Goal: Transaction & Acquisition: Subscribe to service/newsletter

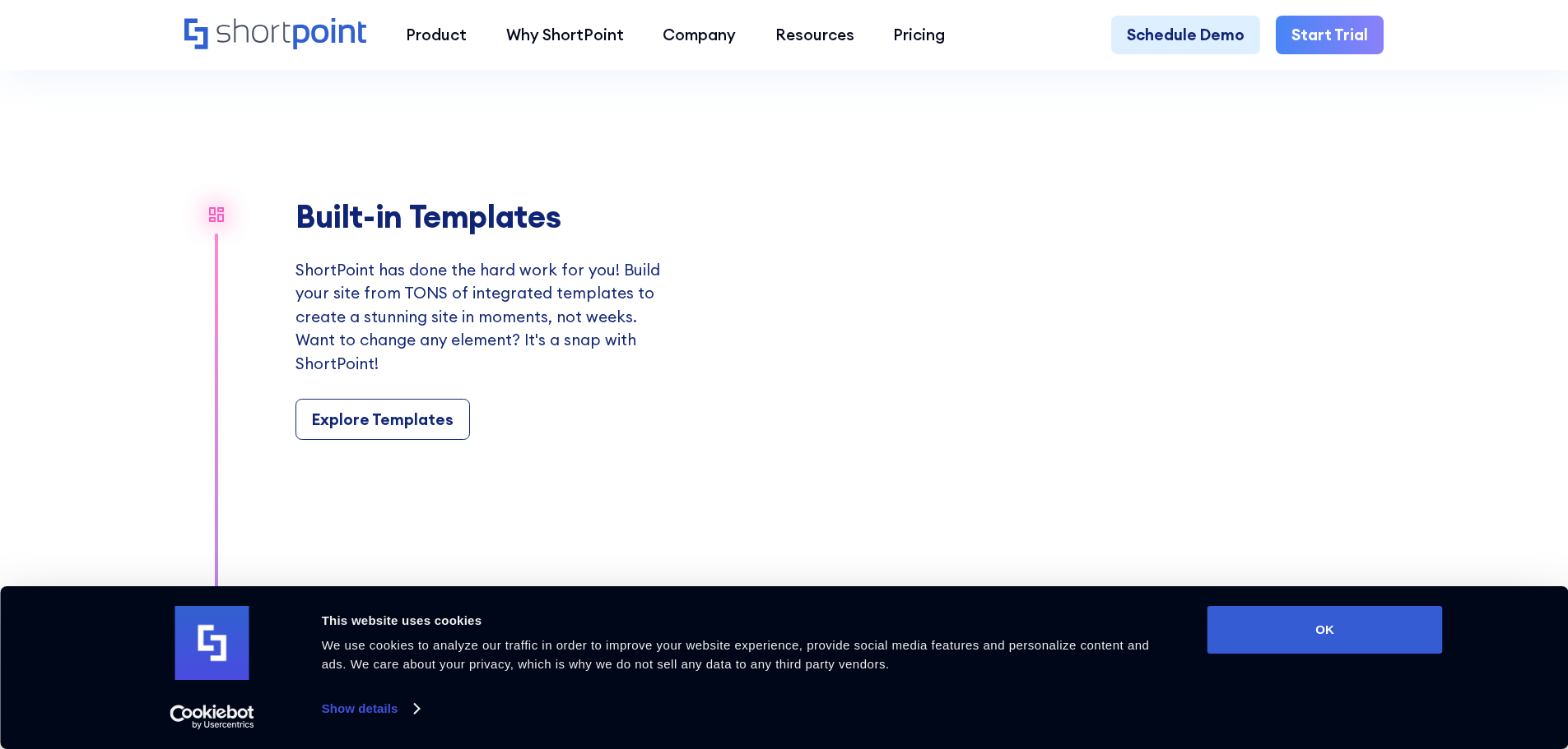
scroll to position [1892, 0]
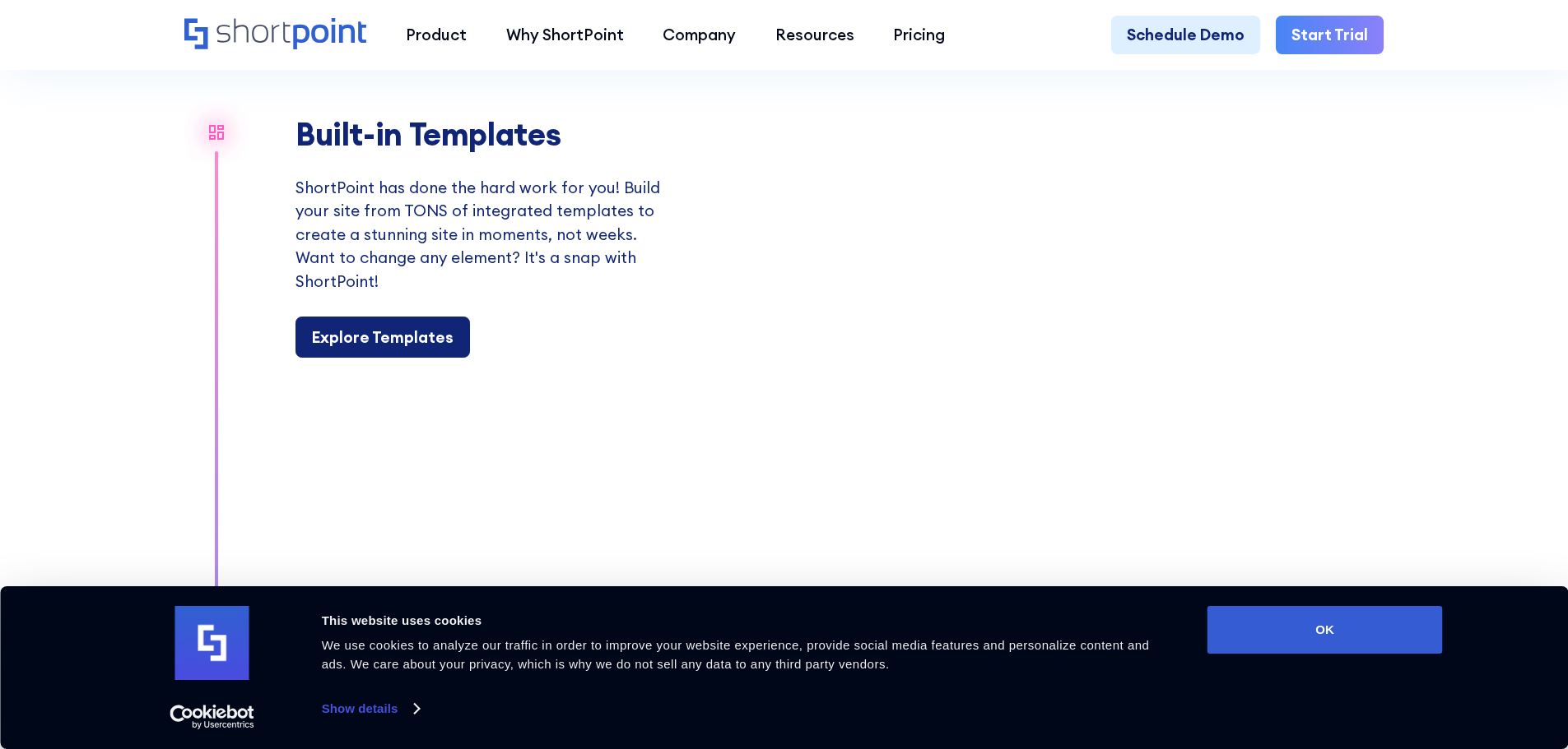
click at [397, 350] on div "Explore Templates" at bounding box center [382, 337] width 142 height 24
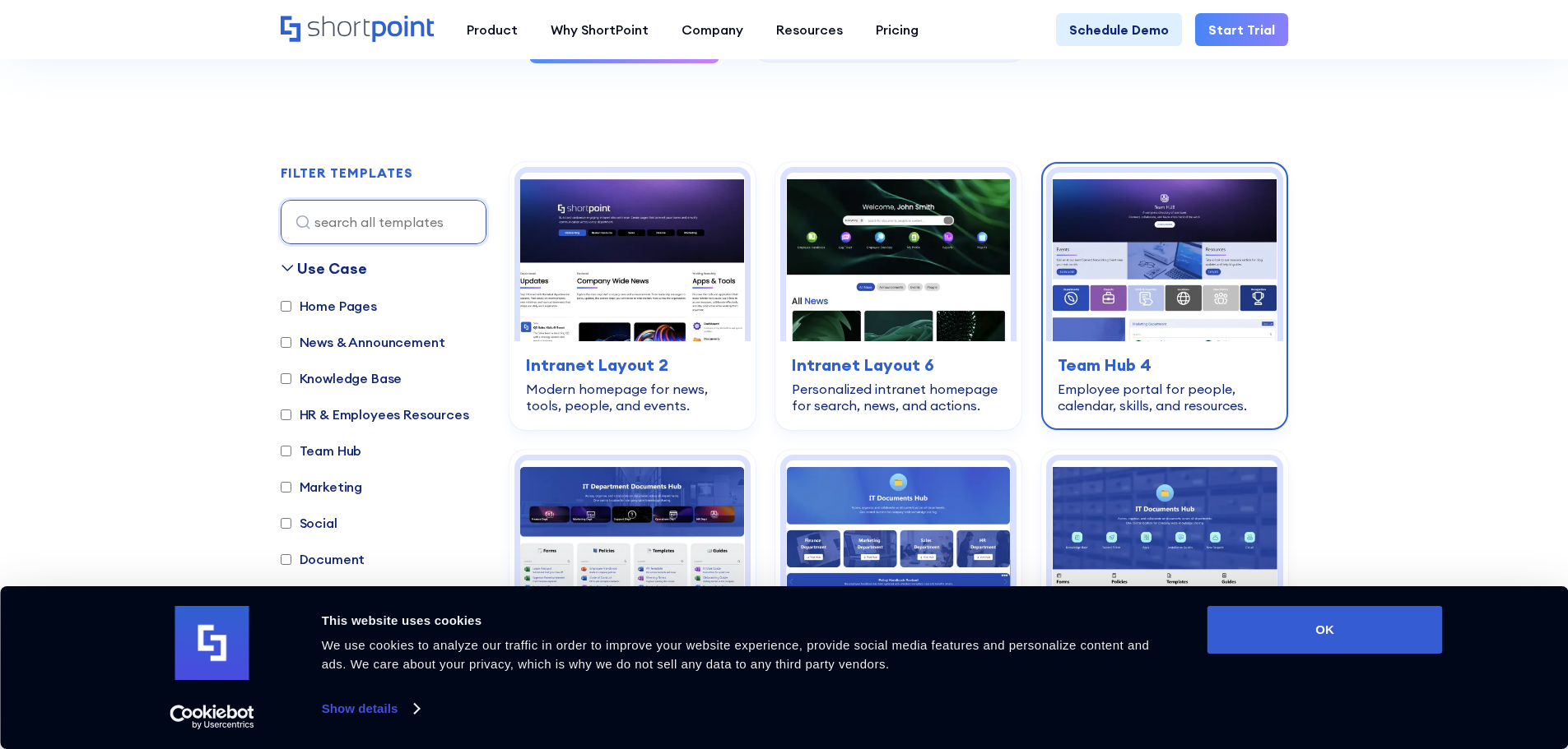
scroll to position [493, 0]
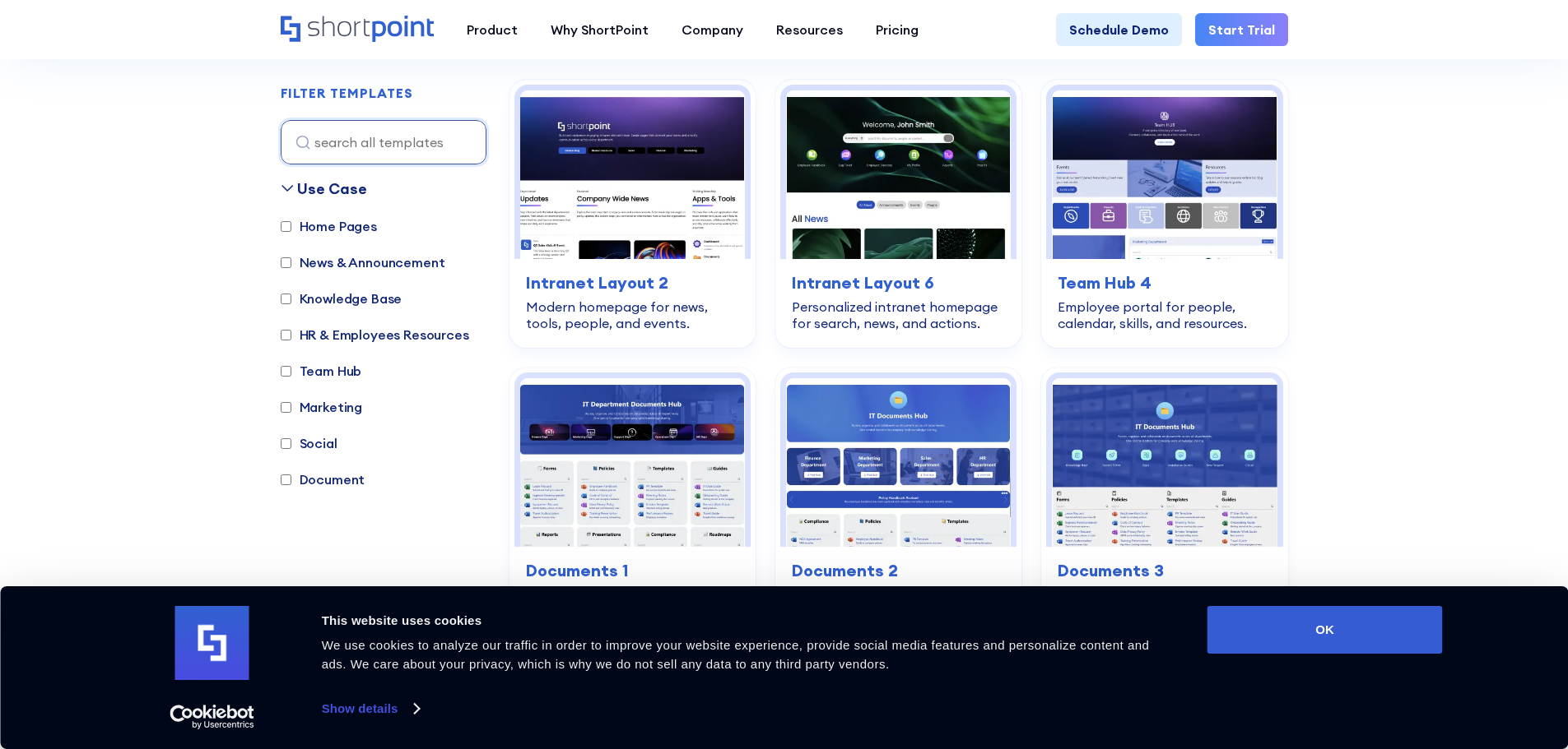
click at [295, 475] on label "Document" at bounding box center [323, 479] width 84 height 20
click at [291, 475] on input "Document" at bounding box center [286, 479] width 11 height 11
checkbox input "true"
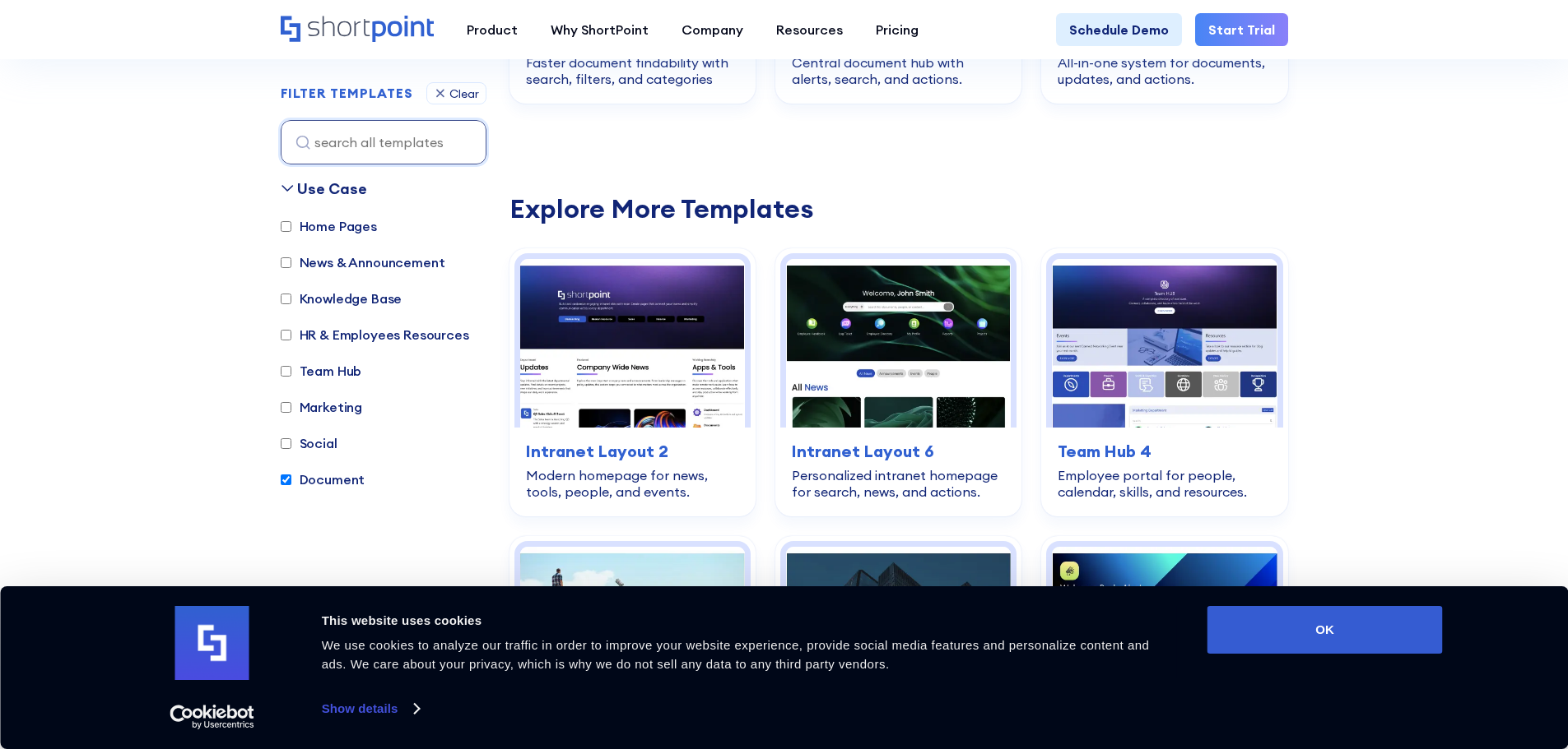
scroll to position [491, 0]
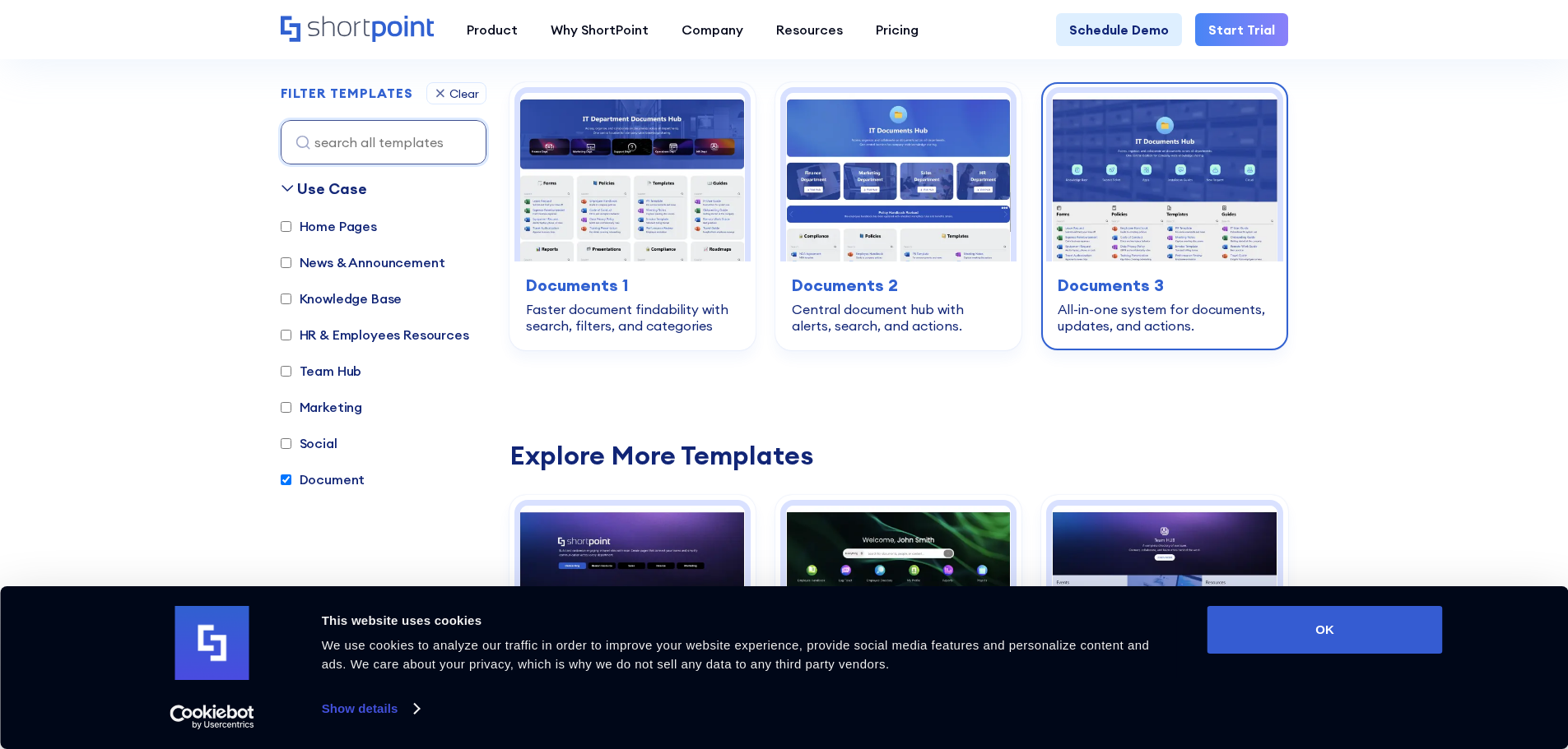
click at [1133, 205] on img at bounding box center [1164, 177] width 224 height 169
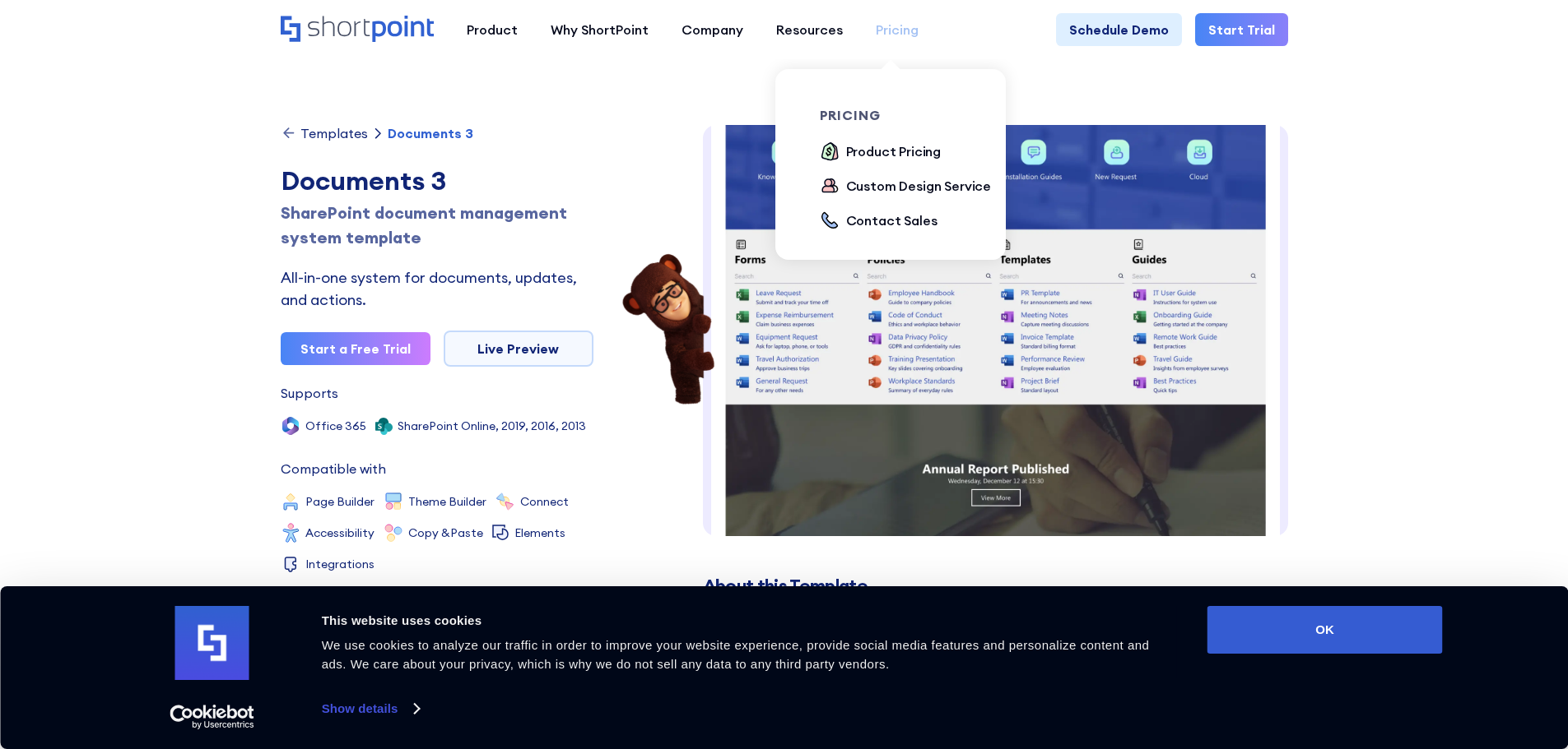
click at [894, 32] on div "Pricing" at bounding box center [897, 30] width 43 height 20
click at [869, 148] on div "Product Pricing" at bounding box center [894, 151] width 96 height 20
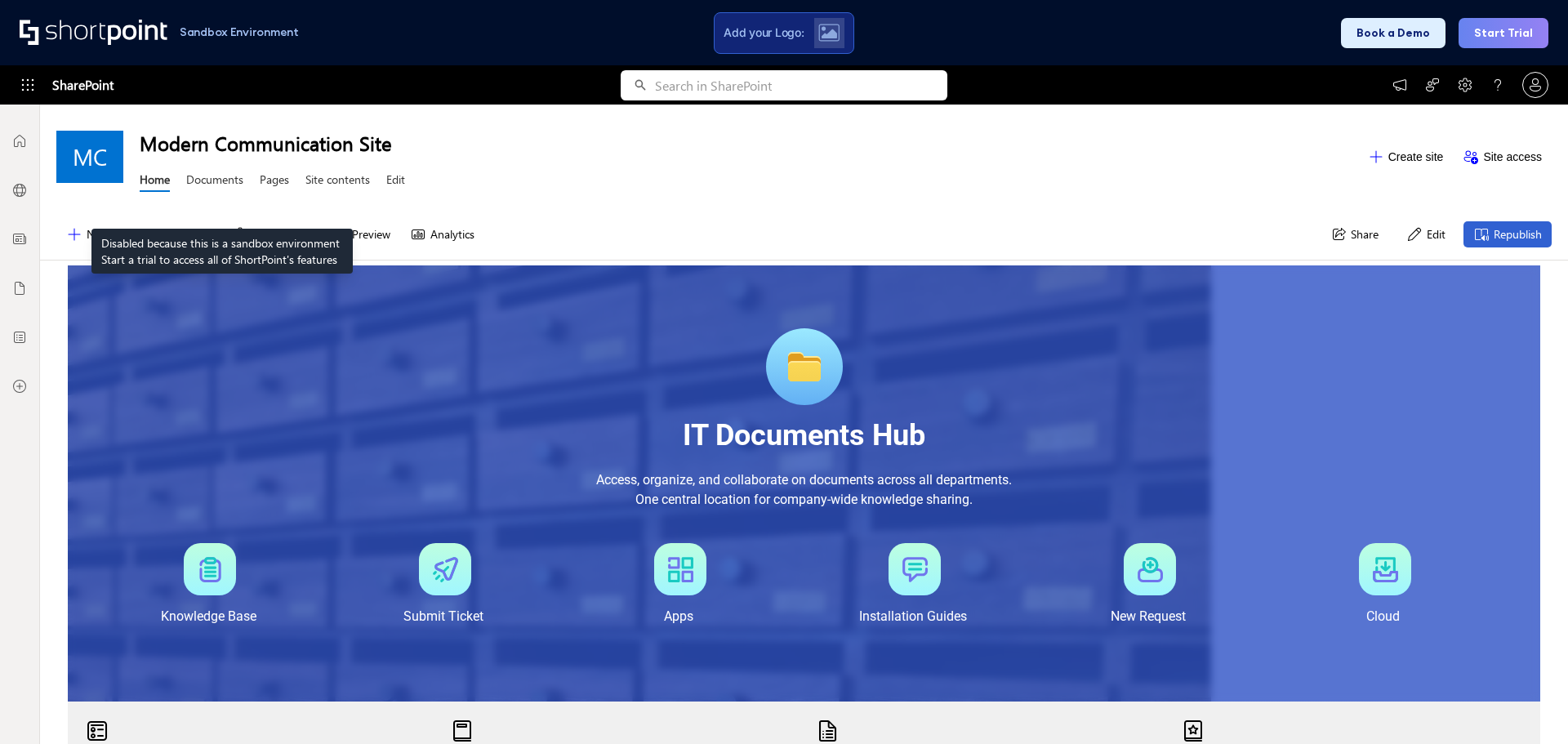
click at [223, 188] on link "Documents" at bounding box center [215, 181] width 57 height 20
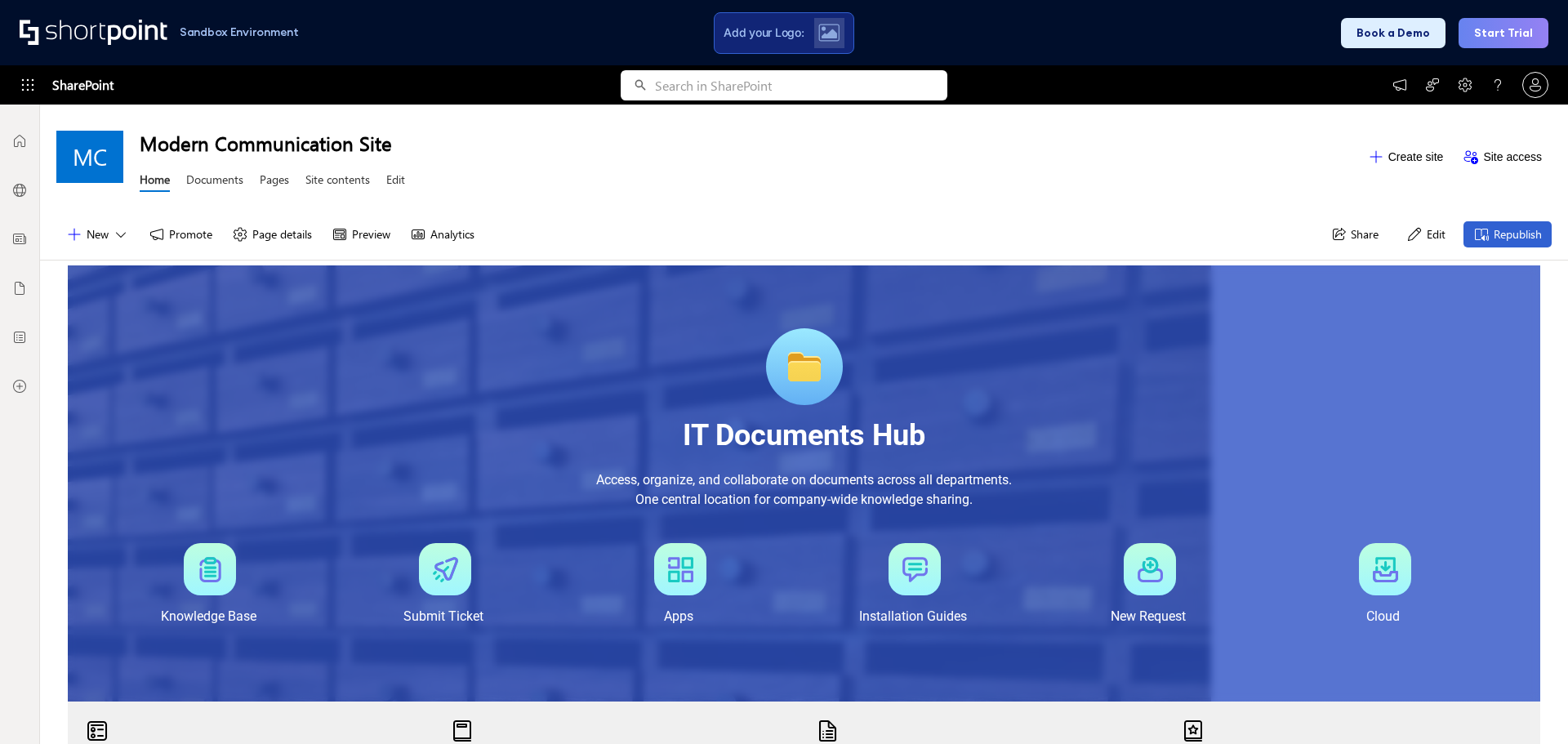
click at [223, 182] on link "Documents" at bounding box center [215, 181] width 57 height 20
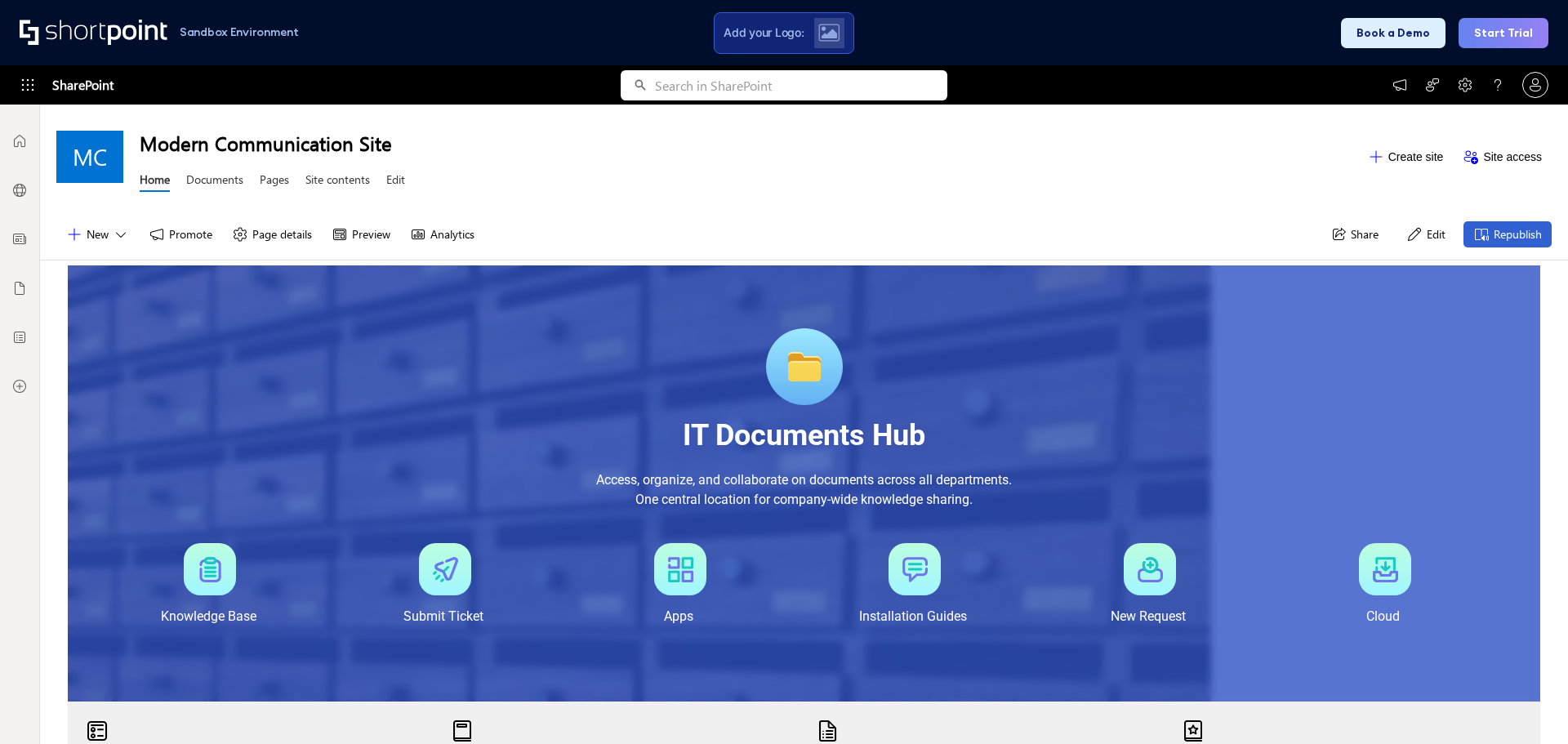
click at [1502, 27] on button "Start Trial" at bounding box center [1503, 33] width 89 height 30
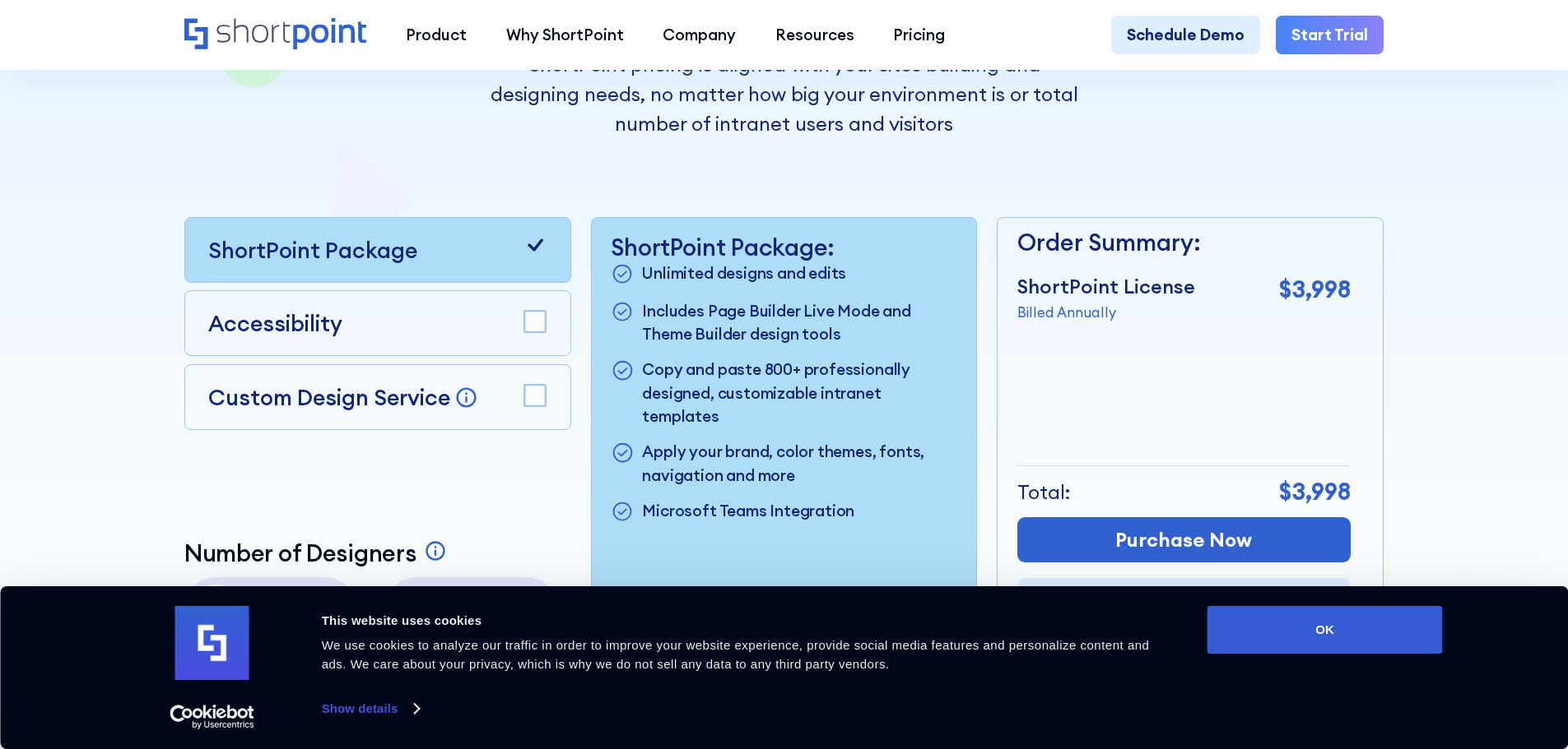
scroll to position [493, 0]
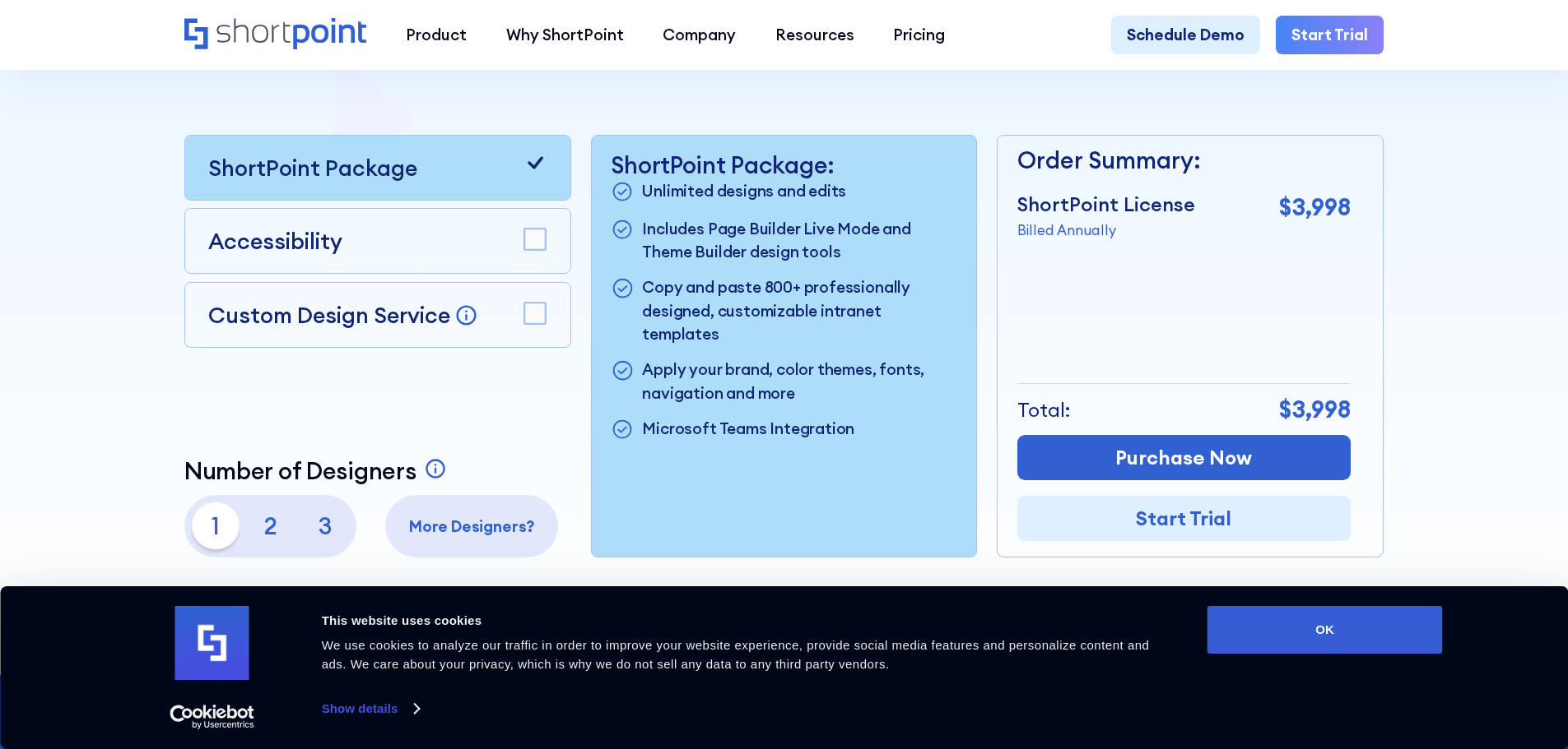
click at [531, 238] on rect at bounding box center [535, 240] width 21 height 21
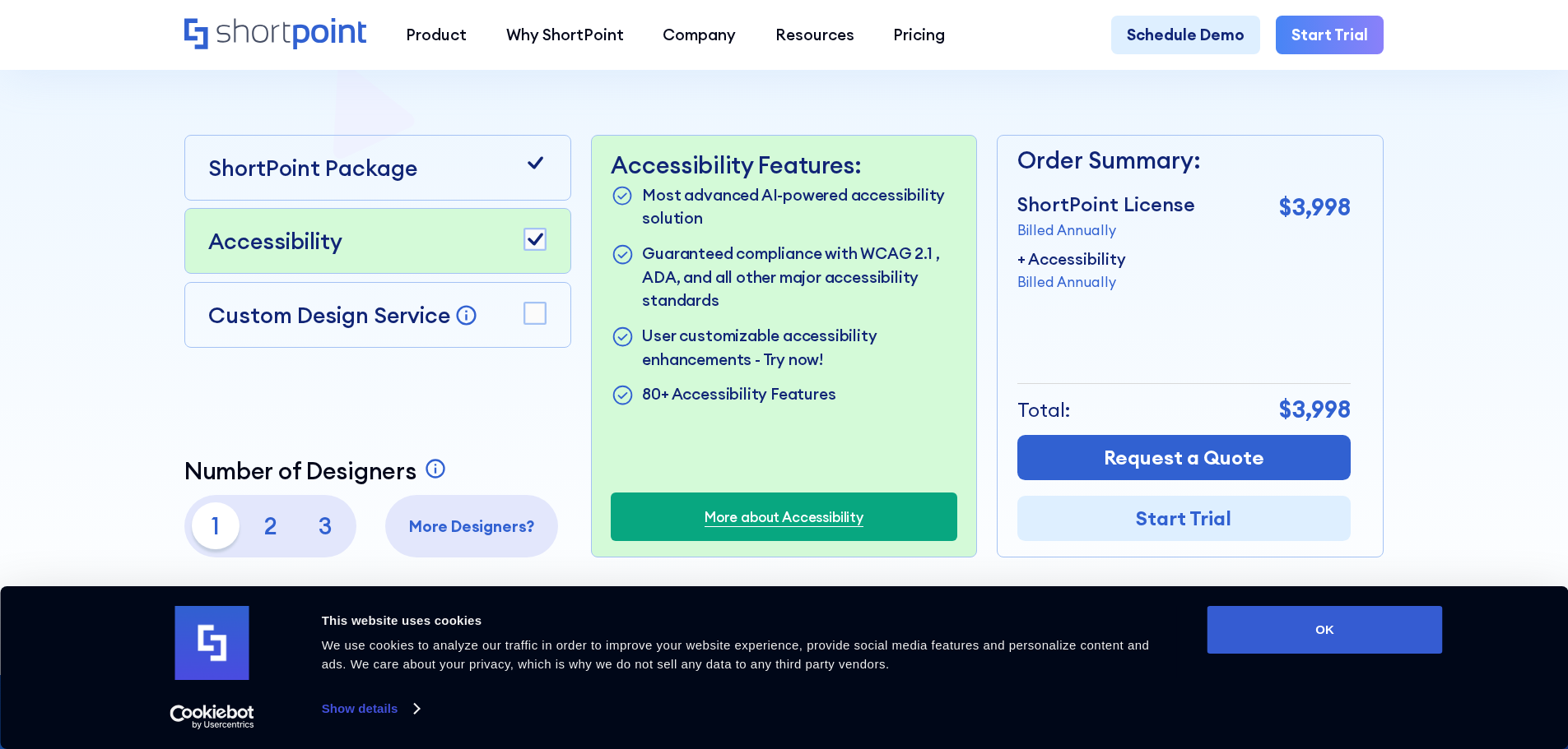
click at [521, 323] on div "Custom Design Service Bring your dream design to life with our Custom Design Se…" at bounding box center [377, 315] width 338 height 33
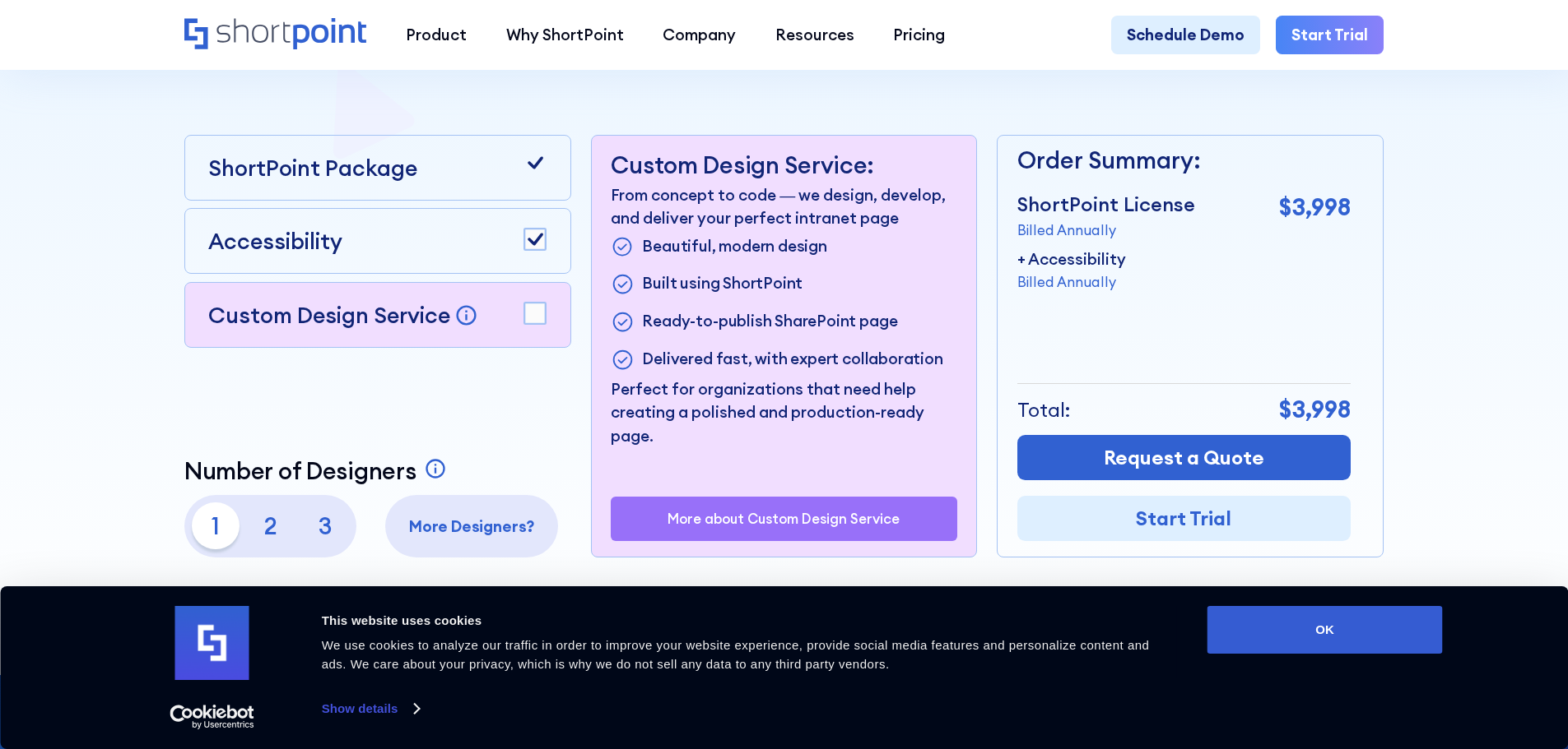
click at [532, 322] on rect at bounding box center [535, 313] width 21 height 21
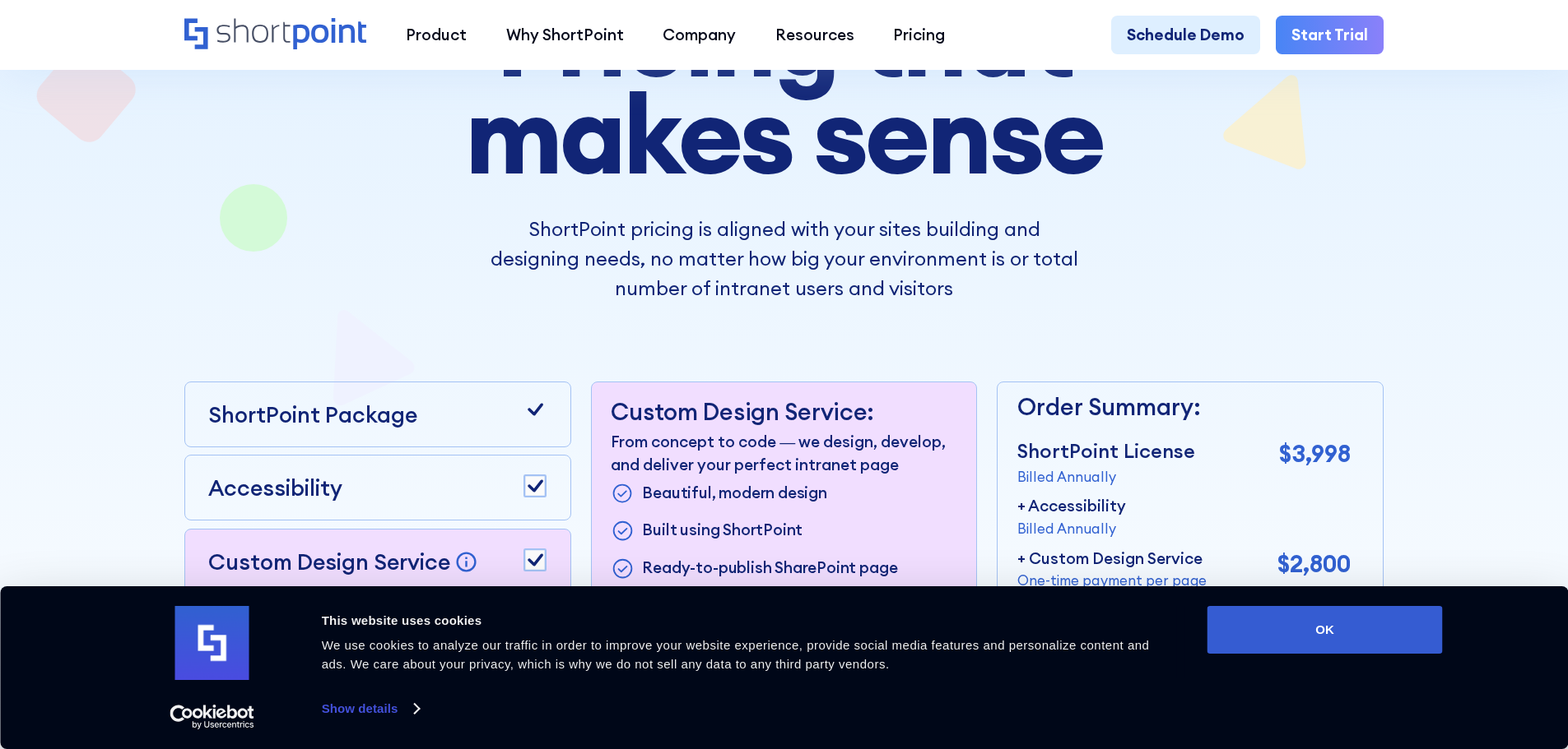
scroll to position [411, 0]
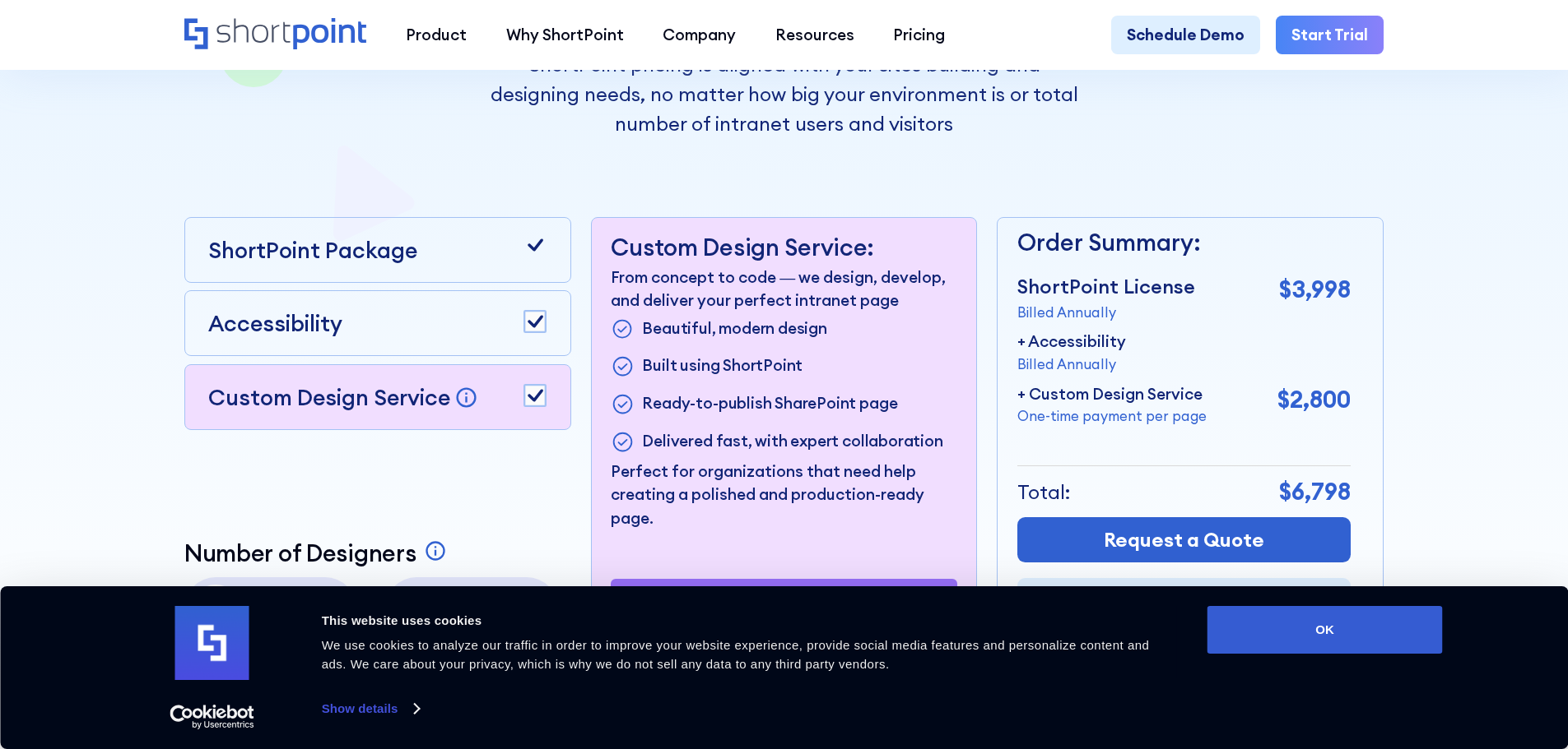
click at [543, 319] on rect at bounding box center [535, 322] width 21 height 21
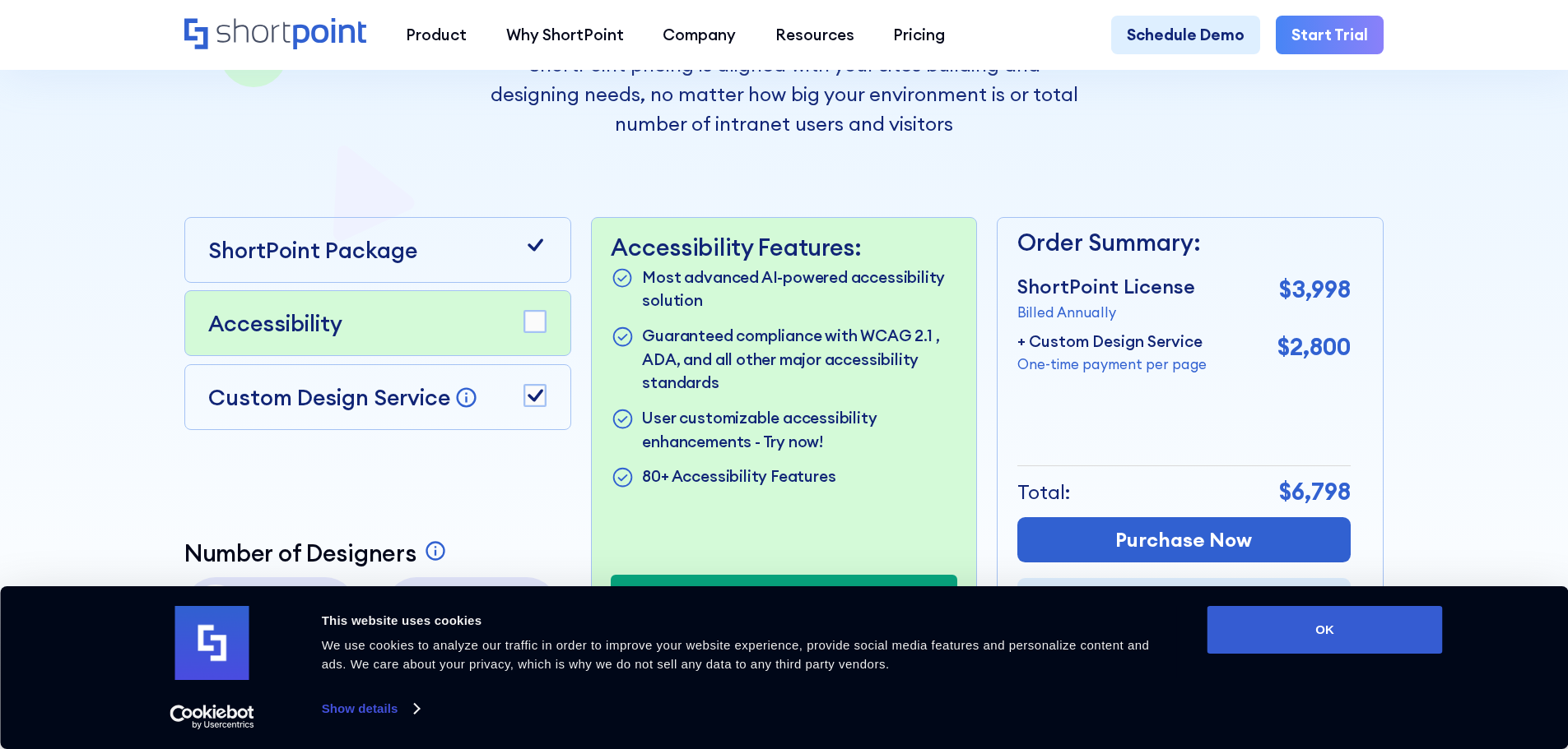
click at [536, 399] on icon at bounding box center [535, 396] width 24 height 24
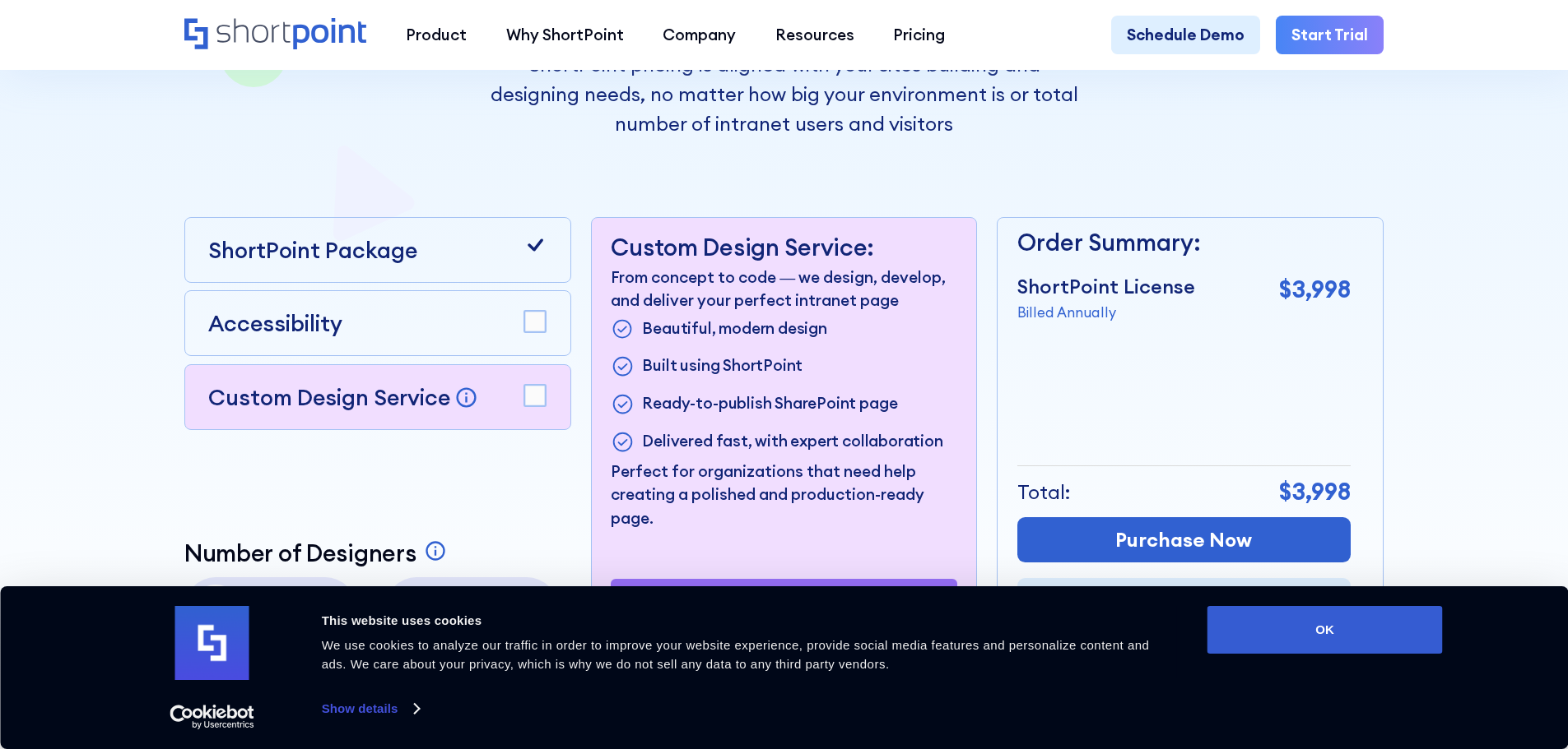
scroll to position [0, 0]
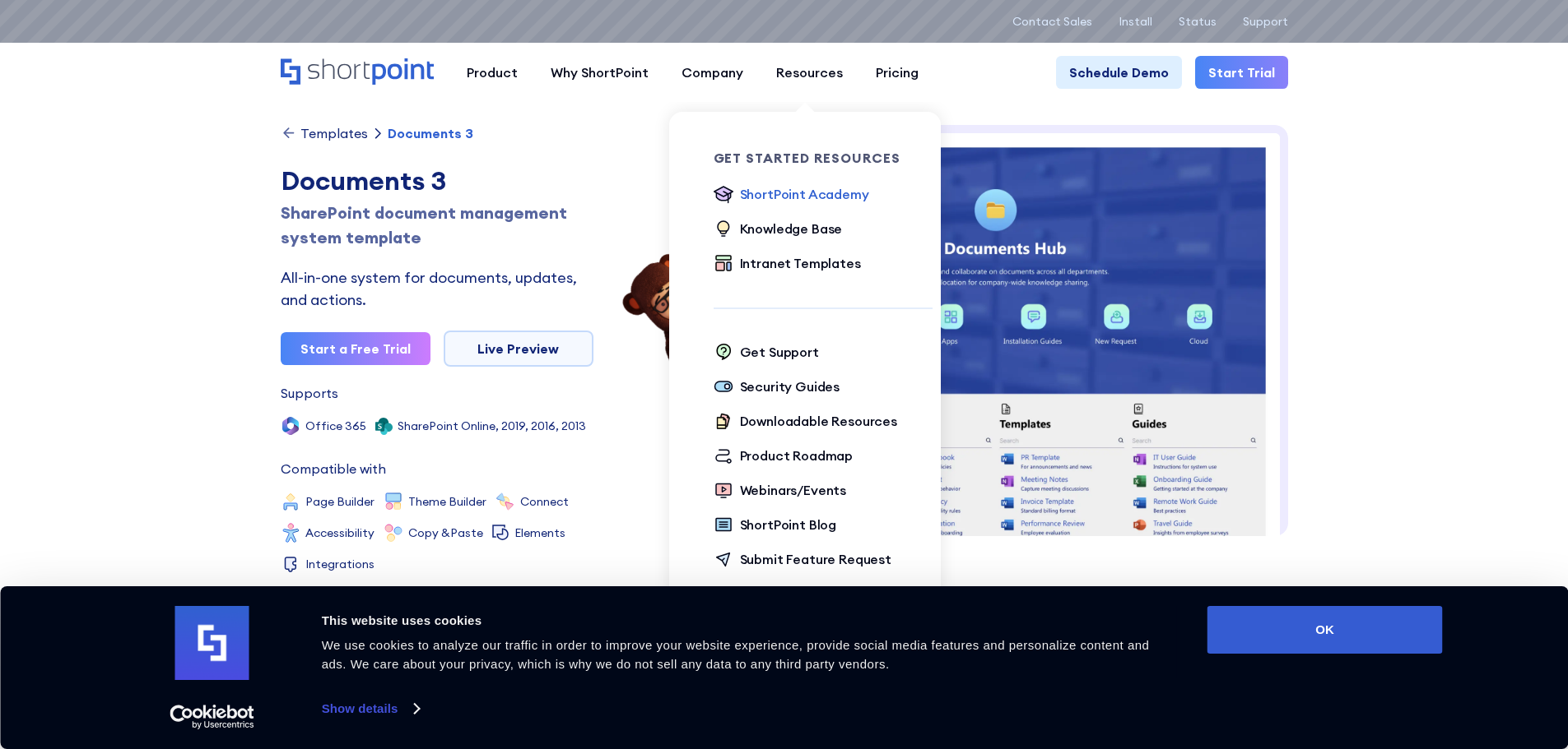
click at [764, 201] on div "ShortPoint Academy" at bounding box center [804, 193] width 129 height 20
